Goal: Task Accomplishment & Management: Complete application form

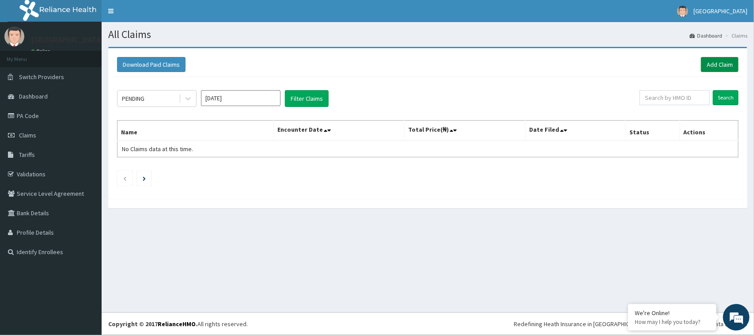
click at [719, 62] on link "Add Claim" at bounding box center [720, 64] width 38 height 15
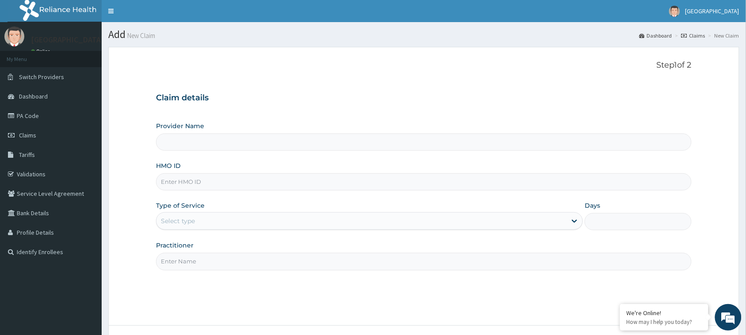
type input "[GEOGRAPHIC_DATA]"
click at [219, 183] on input "HMO ID" at bounding box center [423, 181] width 535 height 17
type input "CYA/10868/A"
click at [271, 222] on div "Select type" at bounding box center [361, 221] width 410 height 14
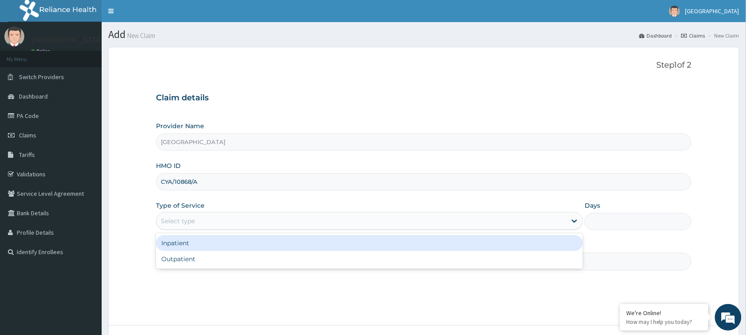
click at [239, 246] on div "Inpatient" at bounding box center [369, 243] width 427 height 16
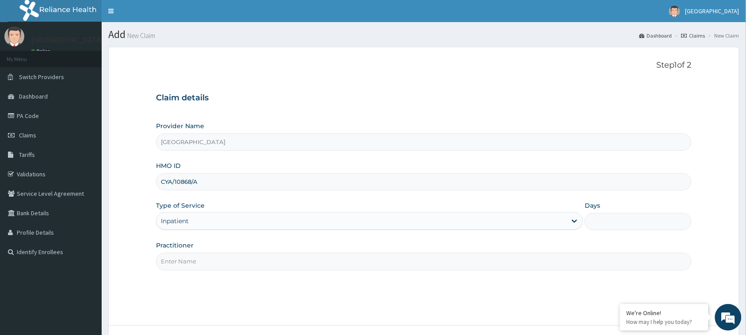
click at [630, 216] on input "Days" at bounding box center [637, 221] width 107 height 17
type input "3"
click at [283, 261] on input "Practitioner" at bounding box center [423, 261] width 535 height 17
type input "DR OLAMIDE"
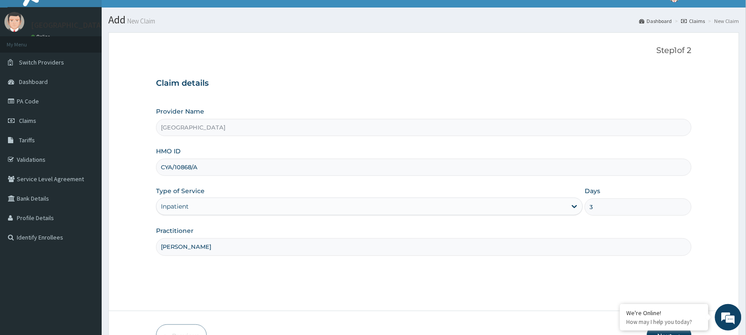
scroll to position [55, 0]
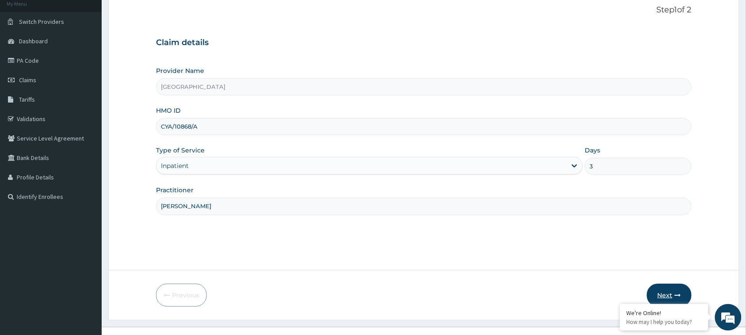
click at [681, 290] on button "Next" at bounding box center [669, 295] width 45 height 23
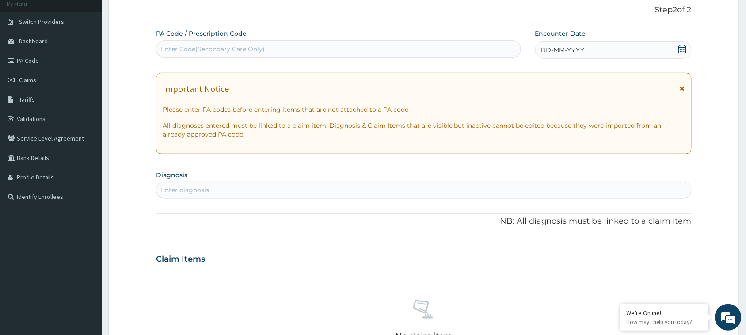
click at [329, 47] on div "Enter Code(Secondary Care Only)" at bounding box center [338, 49] width 364 height 14
paste input "PA/9B873D"
type input "PA/9B873D"
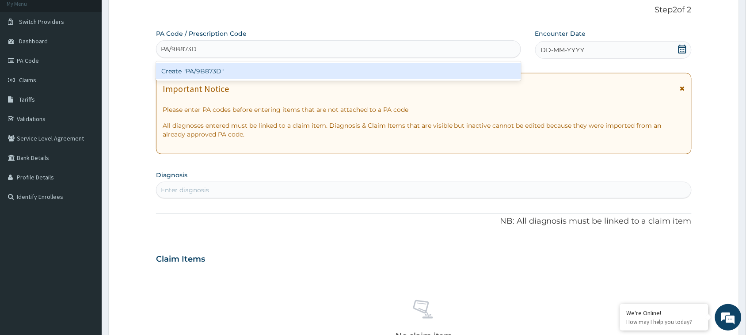
click at [265, 71] on div "Create "PA/9B873D"" at bounding box center [338, 71] width 365 height 16
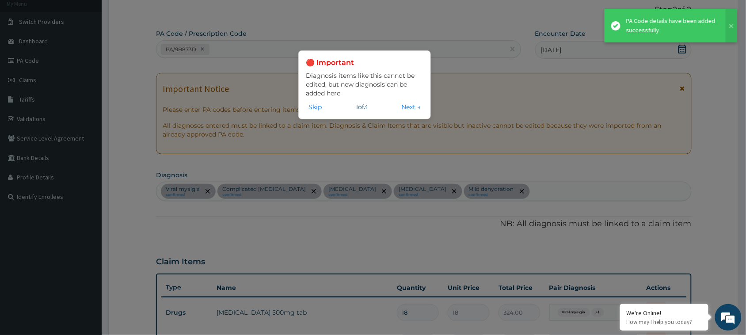
scroll to position [511, 0]
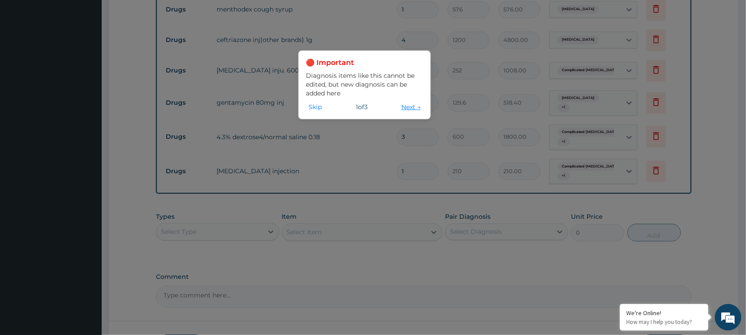
click at [411, 107] on button "Next →" at bounding box center [410, 107] width 25 height 10
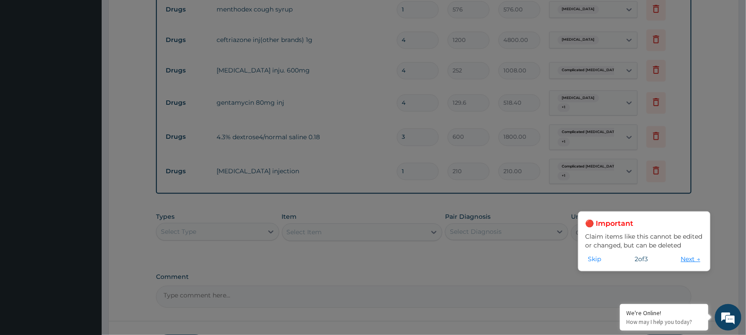
click at [693, 258] on button "Next →" at bounding box center [690, 259] width 25 height 10
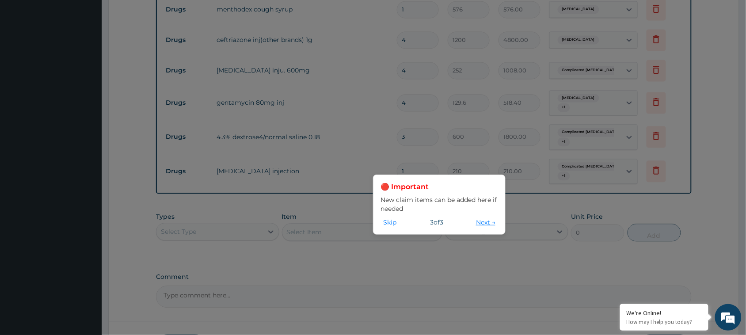
click at [481, 224] on button "Next →" at bounding box center [485, 222] width 25 height 10
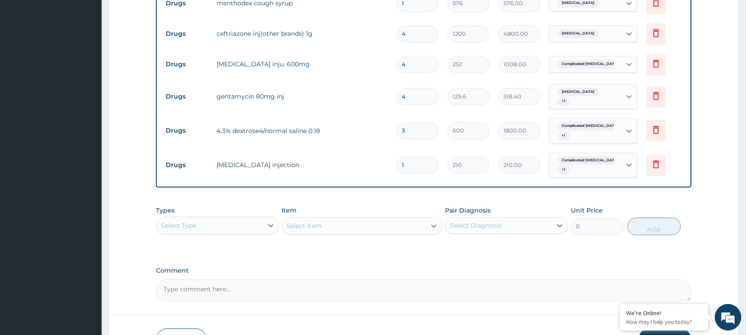
scroll to position [572, 0]
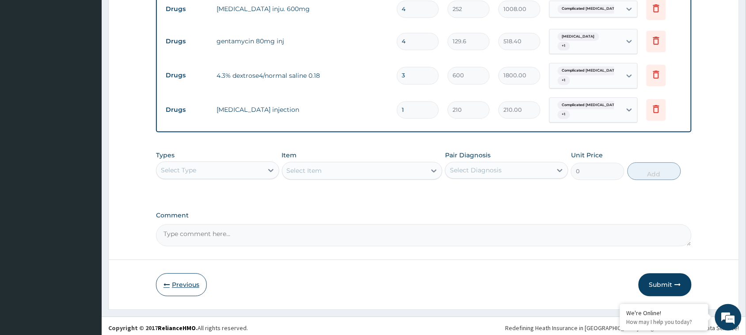
click at [184, 275] on button "Previous" at bounding box center [181, 284] width 51 height 23
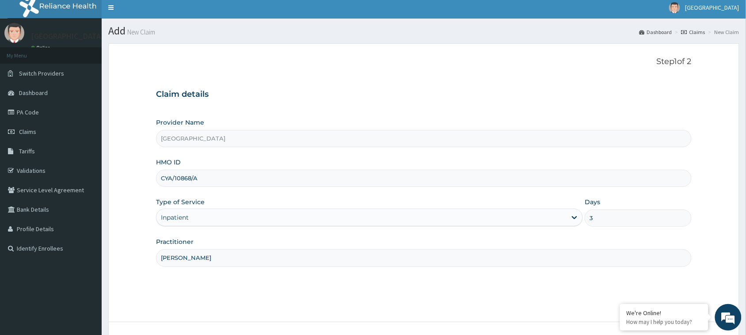
scroll to position [55, 0]
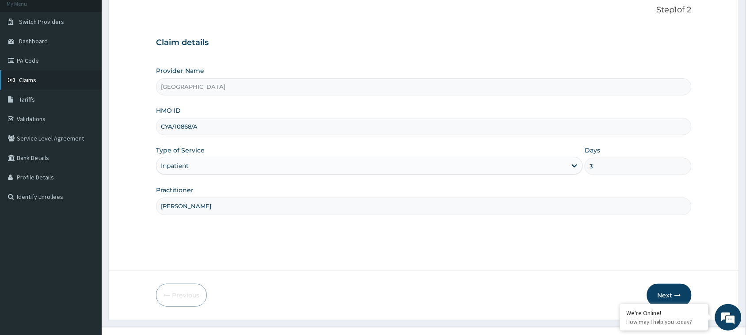
click at [20, 79] on span "Claims" at bounding box center [27, 80] width 17 height 8
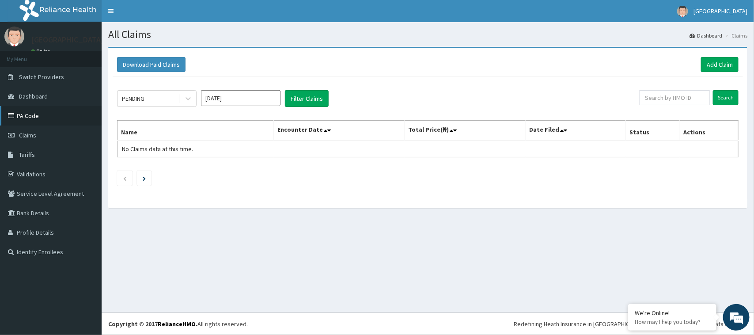
click at [37, 122] on link "PA Code" at bounding box center [51, 115] width 102 height 19
